Goal: Check status

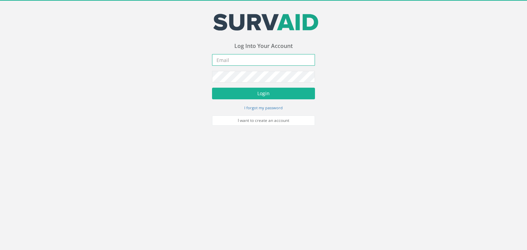
click at [227, 58] on input "email" at bounding box center [263, 60] width 103 height 12
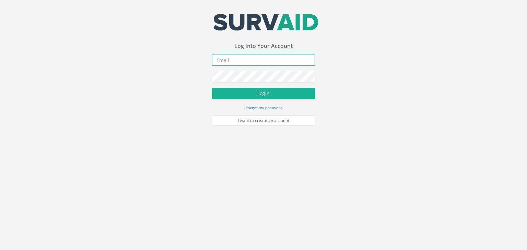
type input "[EMAIL_ADDRESS][PERSON_NAME][DOMAIN_NAME]"
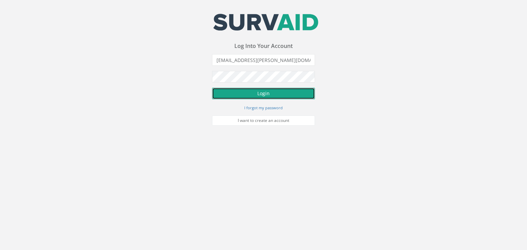
click at [269, 92] on button "Login" at bounding box center [263, 94] width 103 height 12
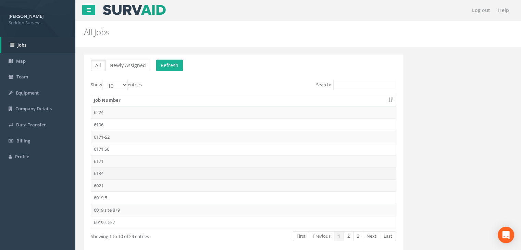
click at [107, 174] on td "6134" at bounding box center [243, 173] width 305 height 12
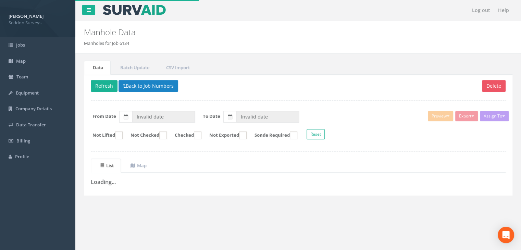
type input "[DATE]"
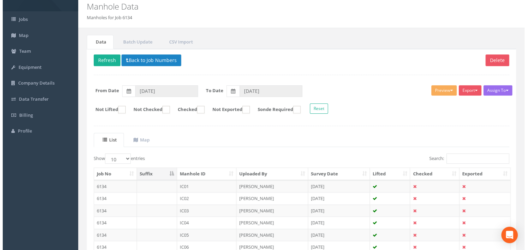
scroll to position [103, 0]
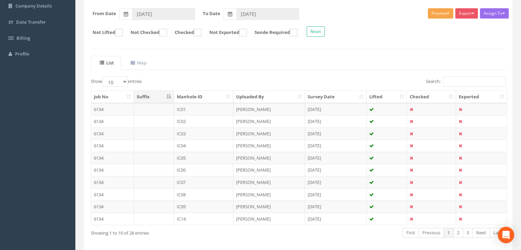
click at [448, 10] on button "Preview" at bounding box center [440, 13] width 25 height 10
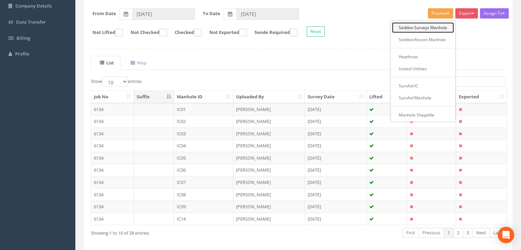
click at [421, 27] on link "Seddon Surveys Manhole" at bounding box center [423, 27] width 62 height 11
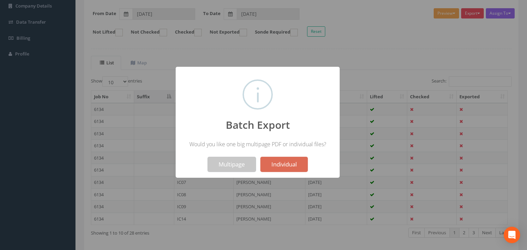
click at [240, 162] on button "Multipage" at bounding box center [231, 164] width 48 height 15
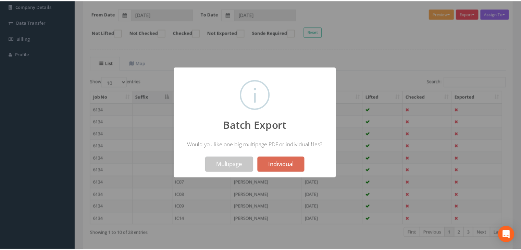
scroll to position [124, 0]
